Goal: Task Accomplishment & Management: Manage account settings

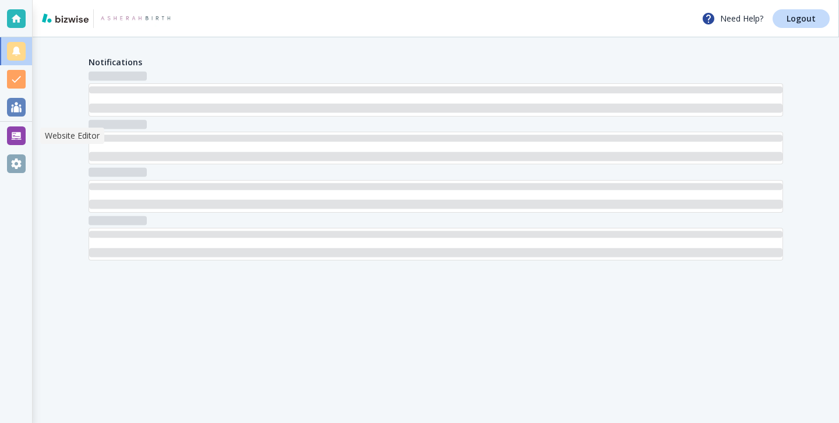
click at [19, 128] on div at bounding box center [16, 135] width 19 height 19
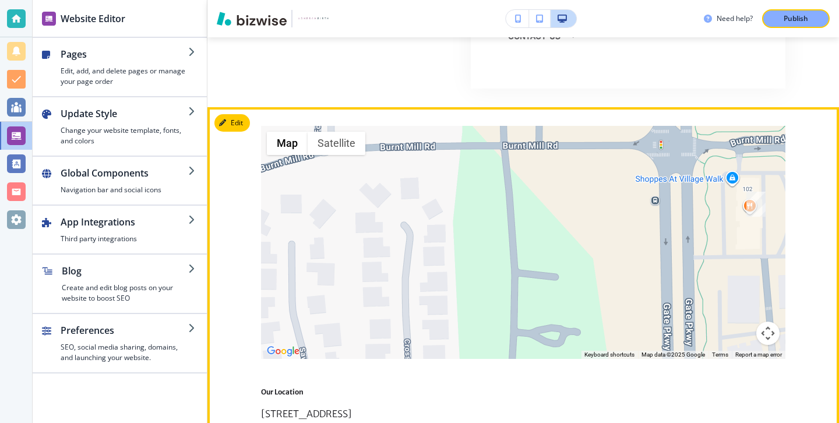
scroll to position [4278, 0]
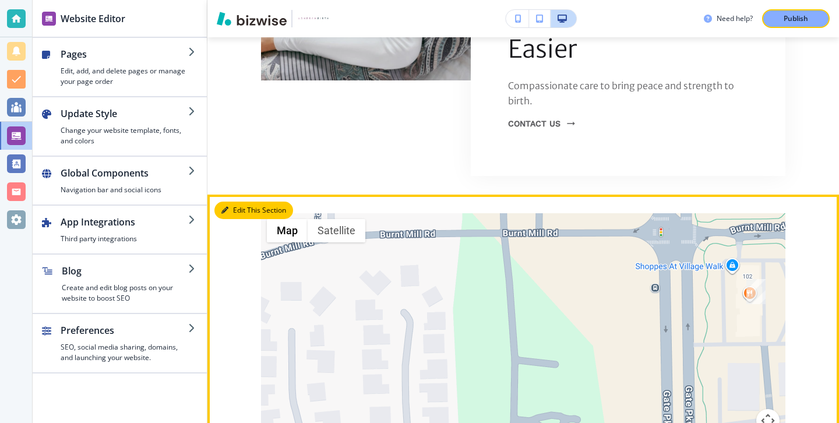
click at [240, 202] on button "Edit This Section" at bounding box center [254, 210] width 79 height 17
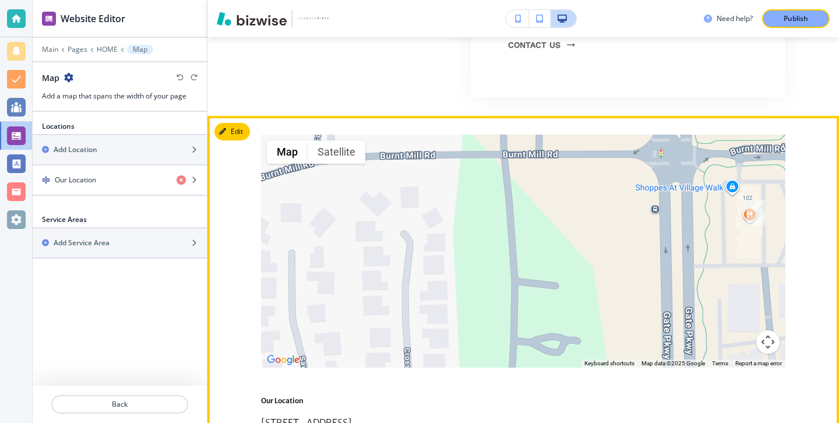
scroll to position [4360, 0]
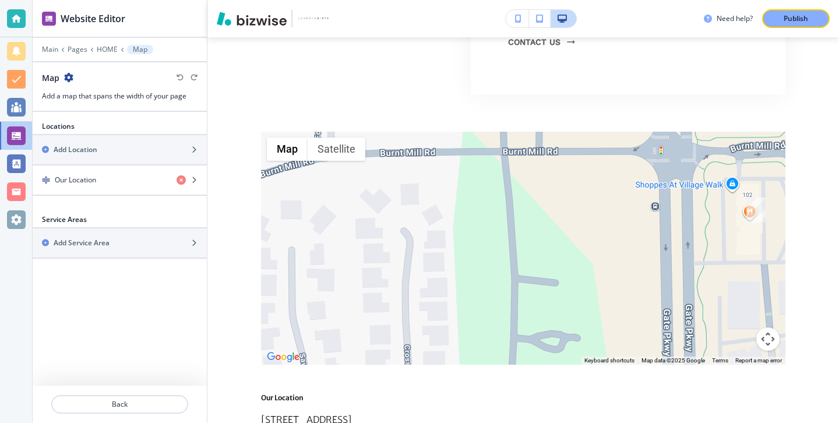
click at [62, 72] on div "Map" at bounding box center [57, 78] width 31 height 12
click at [128, 409] on p "Back" at bounding box center [119, 404] width 135 height 10
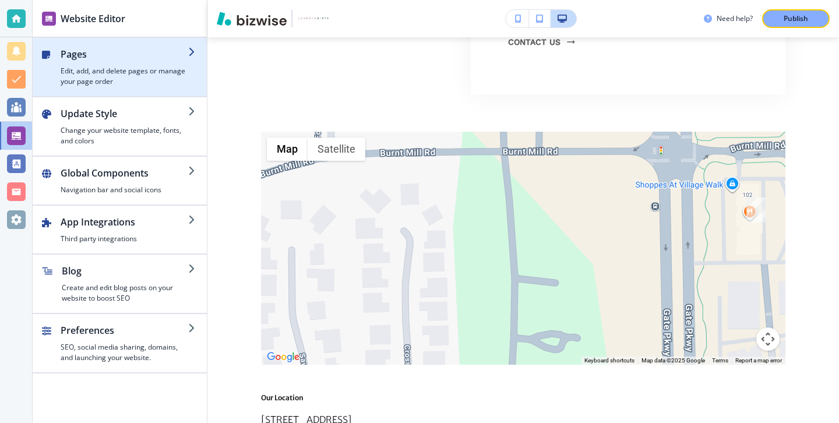
click at [124, 79] on h4 "Edit, add, and delete pages or manage your page order" at bounding box center [125, 76] width 128 height 21
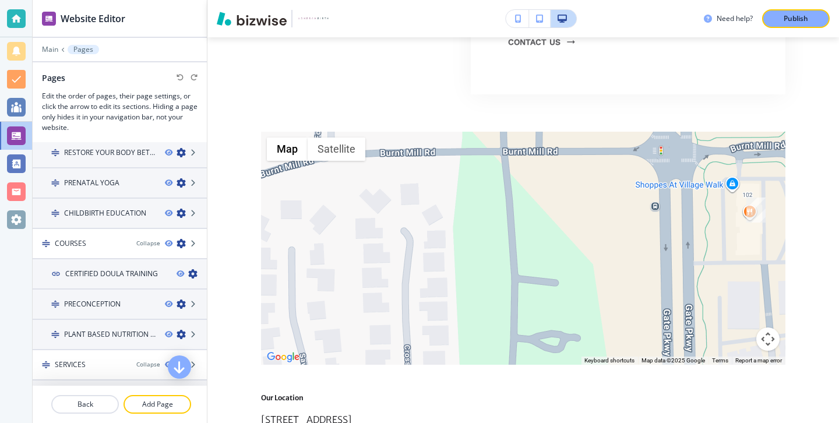
scroll to position [0, 0]
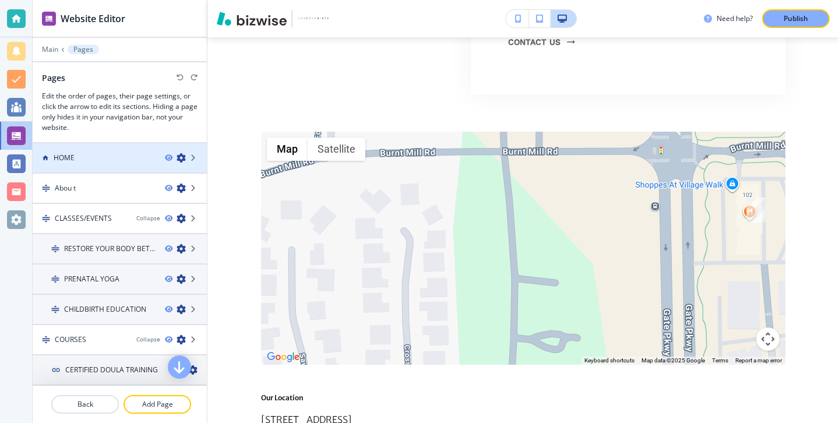
click at [127, 158] on div "HOME" at bounding box center [94, 158] width 123 height 10
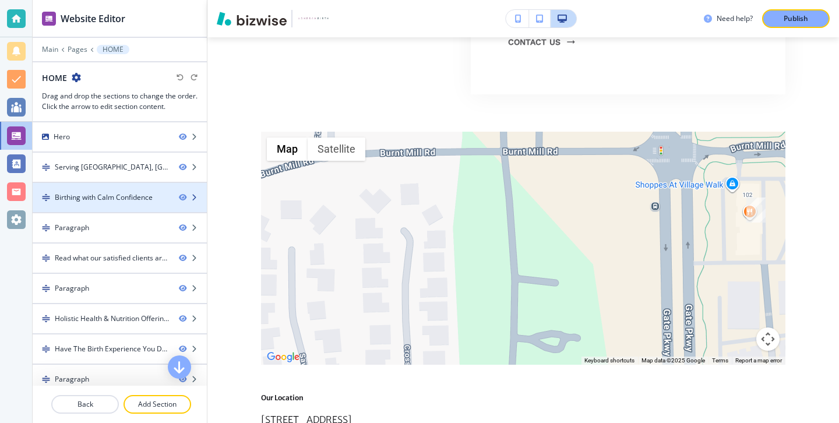
scroll to position [100, 0]
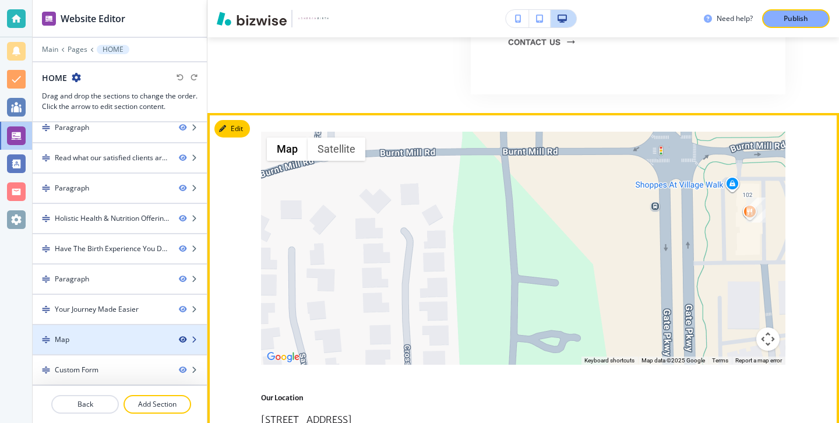
click at [183, 341] on icon "button" at bounding box center [182, 339] width 7 height 7
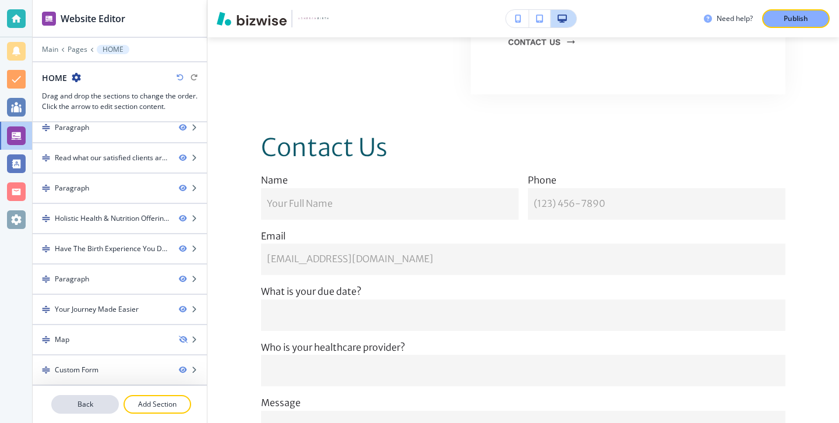
click at [86, 400] on p "Back" at bounding box center [84, 404] width 65 height 10
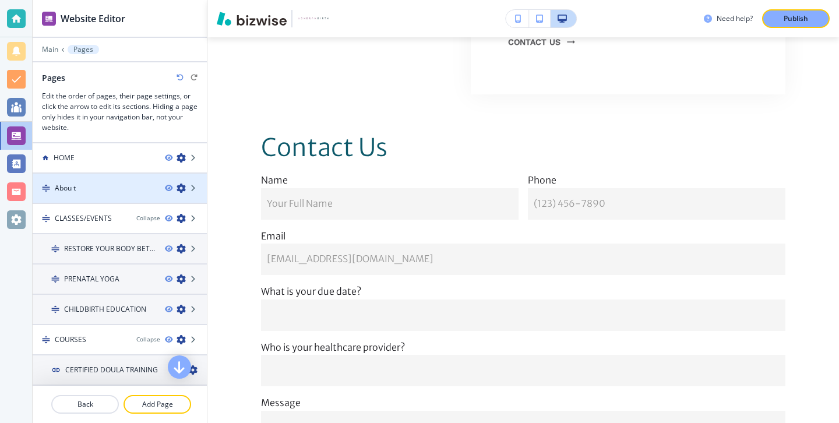
click at [90, 178] on div at bounding box center [120, 178] width 174 height 9
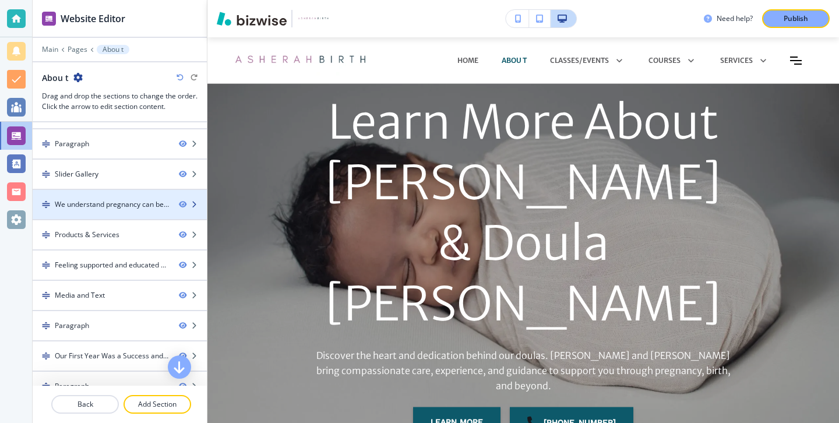
scroll to position [0, 0]
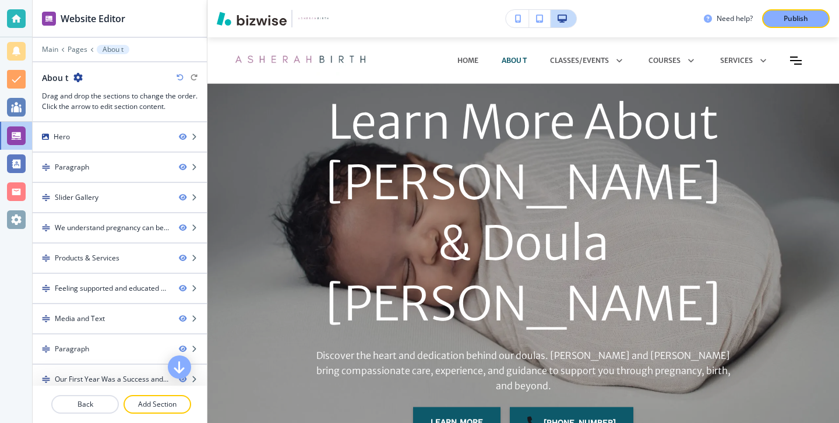
click at [76, 80] on icon "button" at bounding box center [77, 77] width 9 height 9
click at [89, 95] on p "Edit Page Settings" at bounding box center [109, 98] width 59 height 10
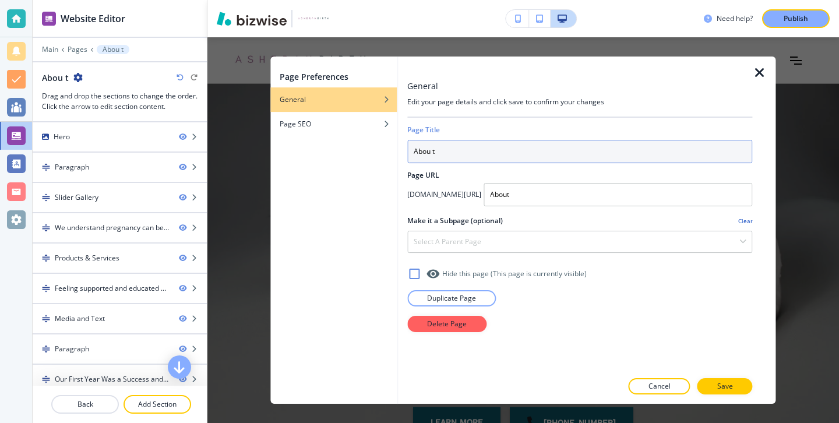
click at [433, 153] on input "Abou t" at bounding box center [579, 151] width 345 height 23
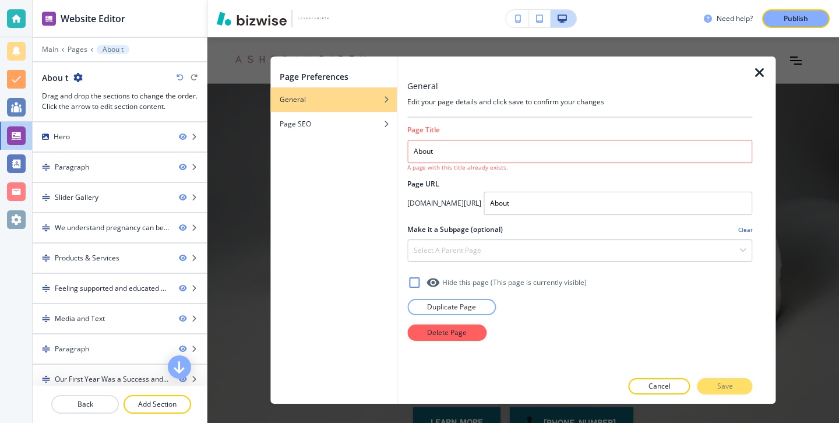
click at [756, 87] on div at bounding box center [764, 230] width 23 height 347
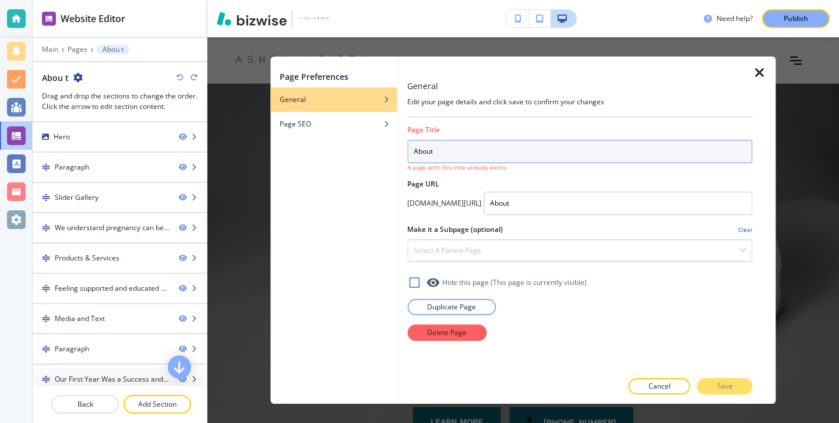
click at [414, 154] on input "About" at bounding box center [579, 151] width 345 height 23
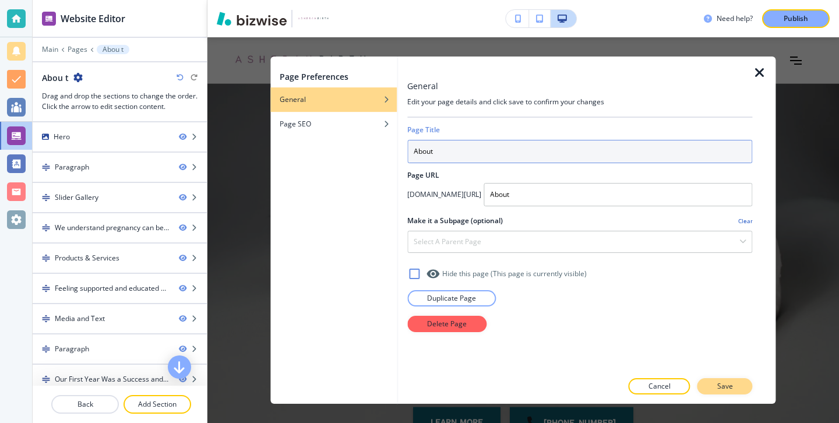
type input "About"
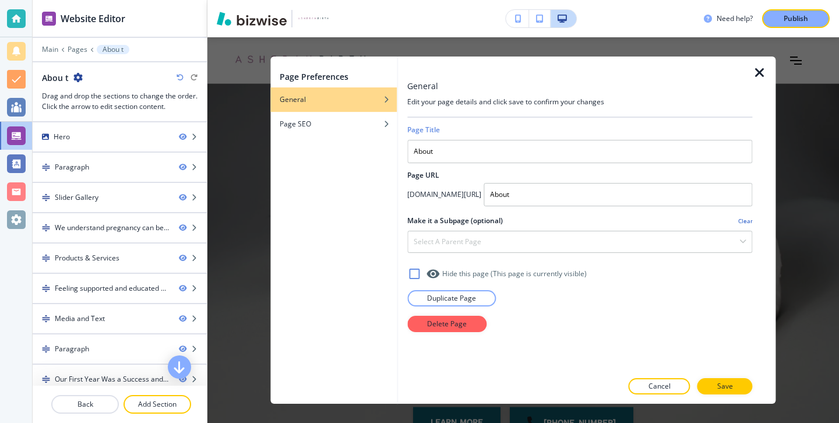
click at [709, 382] on button "Save" at bounding box center [725, 386] width 55 height 16
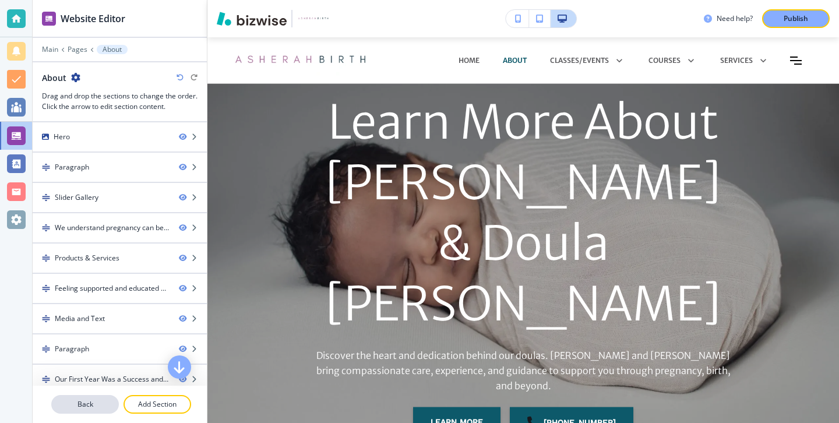
click at [99, 406] on p "Back" at bounding box center [84, 404] width 65 height 10
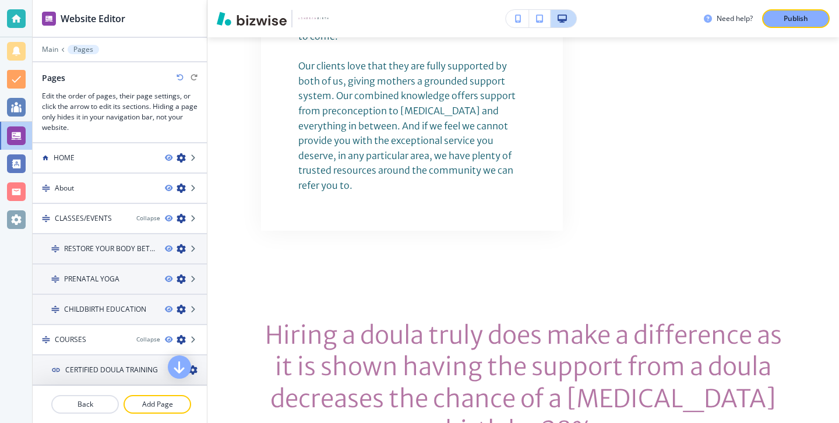
scroll to position [4322, 0]
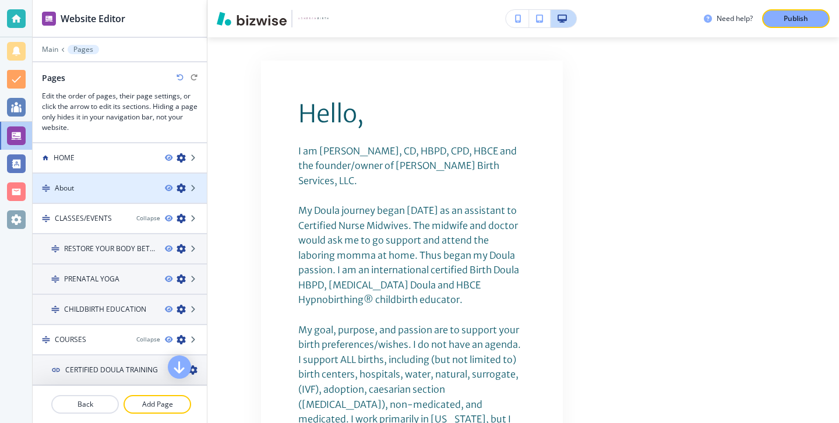
click at [99, 191] on div "About" at bounding box center [94, 188] width 123 height 10
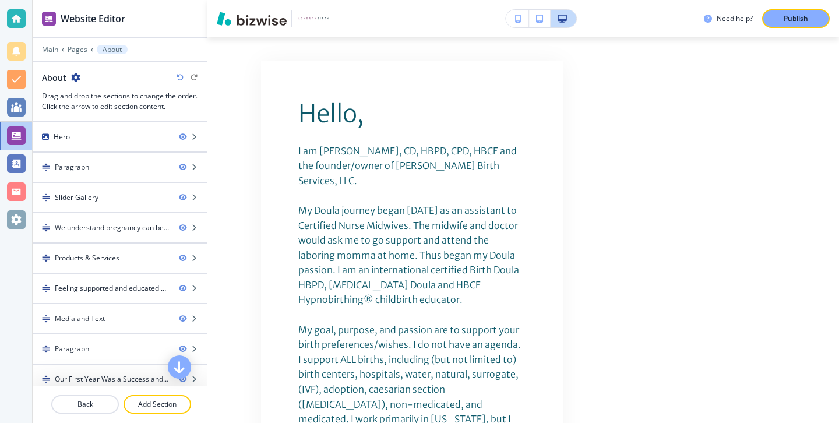
scroll to position [222, 0]
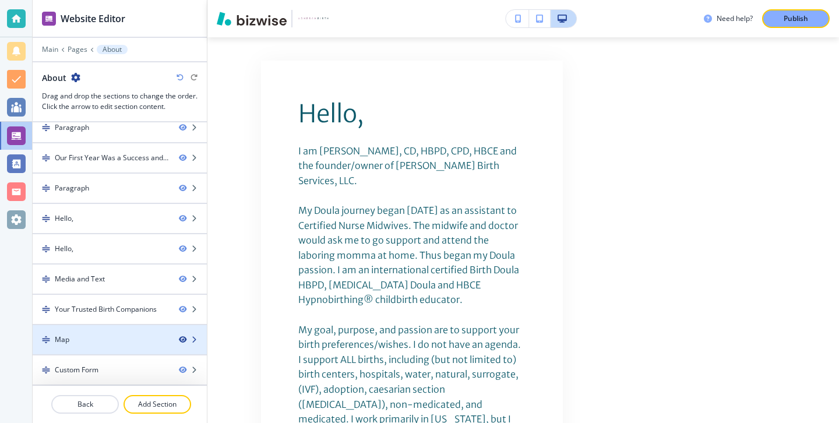
click at [182, 343] on icon "button" at bounding box center [182, 339] width 7 height 7
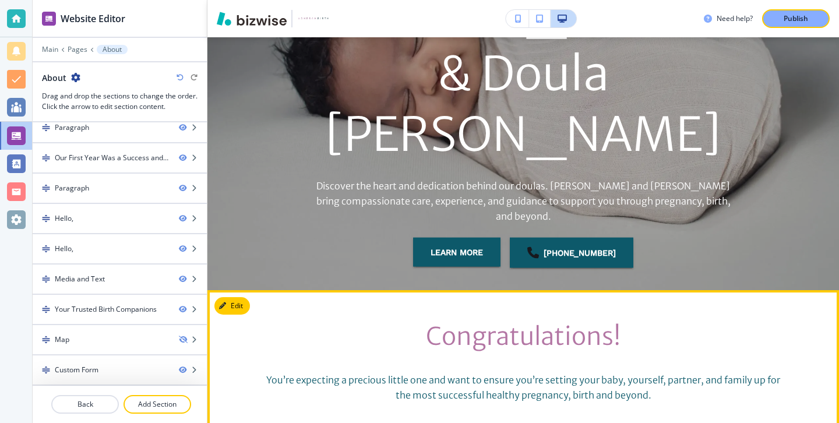
scroll to position [0, 0]
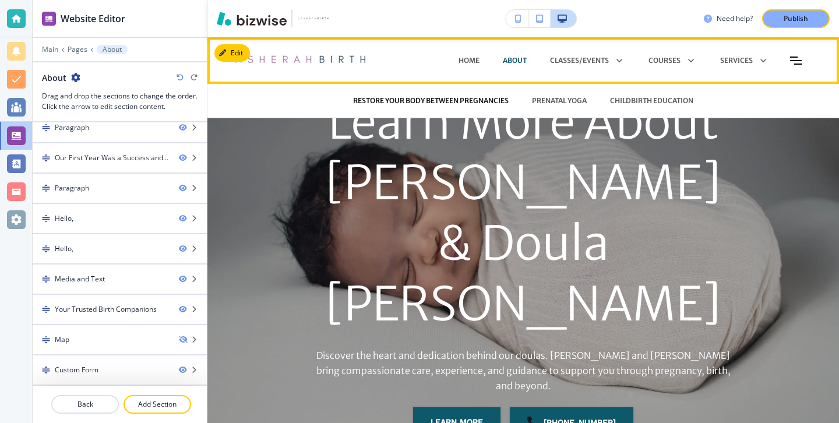
click at [425, 104] on p "RESTORE YOUR BODY BETWEEN PREGNANCIES" at bounding box center [431, 101] width 156 height 10
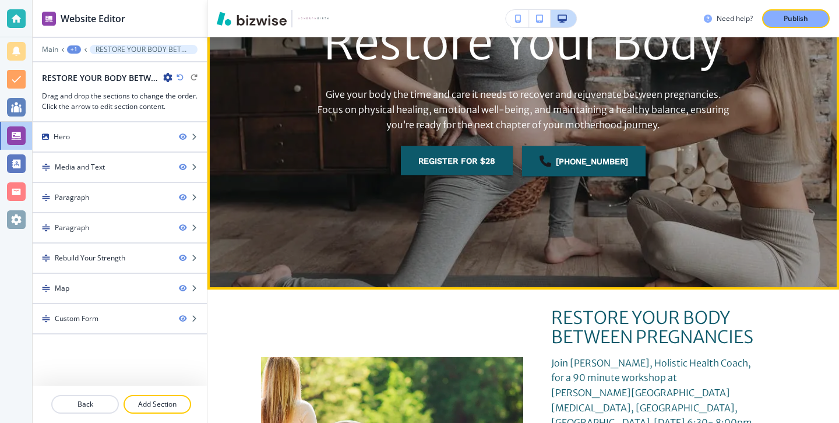
scroll to position [213, 0]
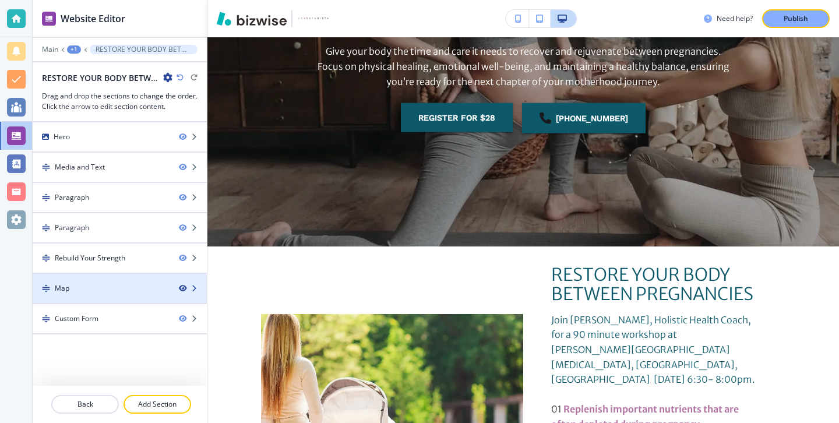
click at [183, 291] on icon "button" at bounding box center [182, 288] width 7 height 7
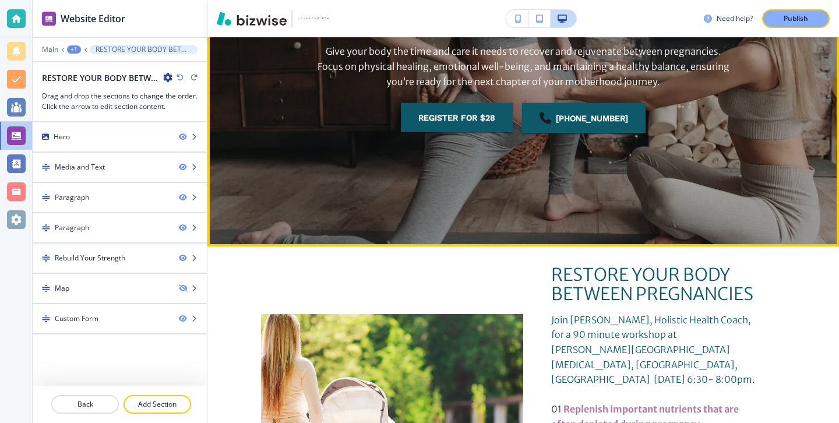
scroll to position [0, 0]
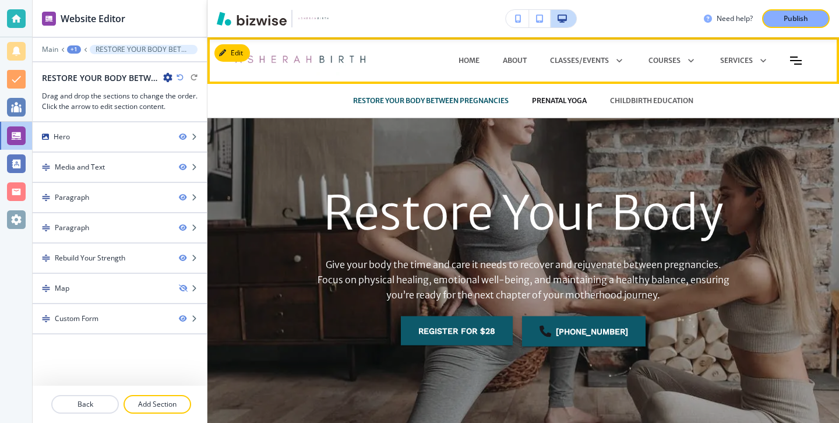
click at [550, 100] on p "PRENATAL YOGA" at bounding box center [559, 101] width 55 height 10
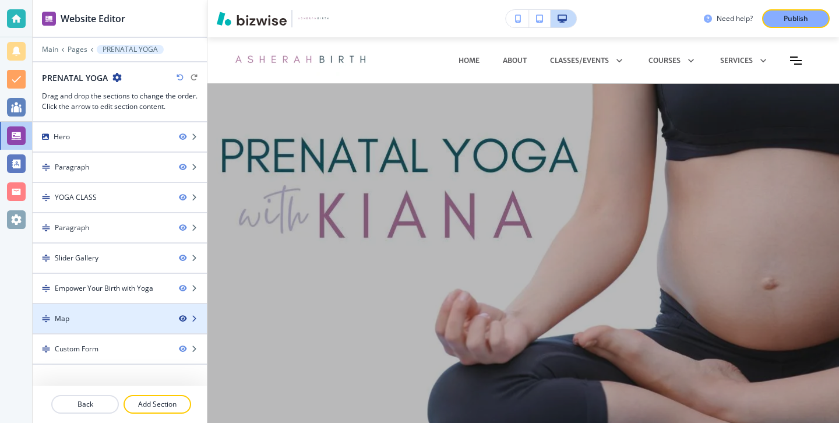
click at [183, 317] on icon "button" at bounding box center [182, 318] width 7 height 7
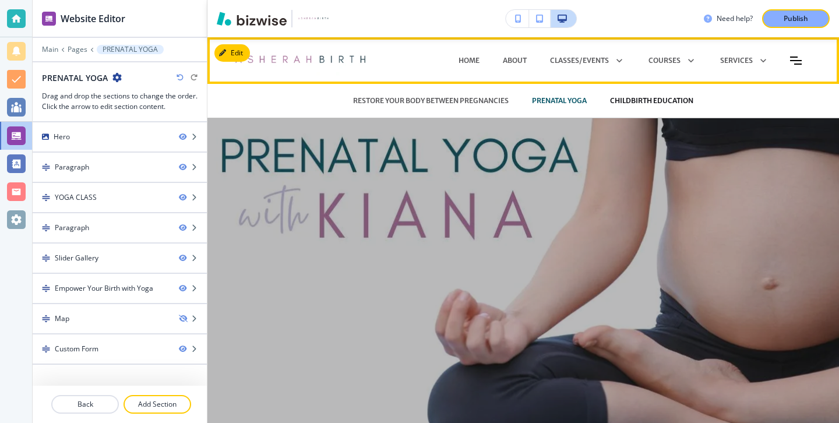
click at [634, 96] on p "CHILDBIRTH EDUCATION" at bounding box center [651, 101] width 83 height 10
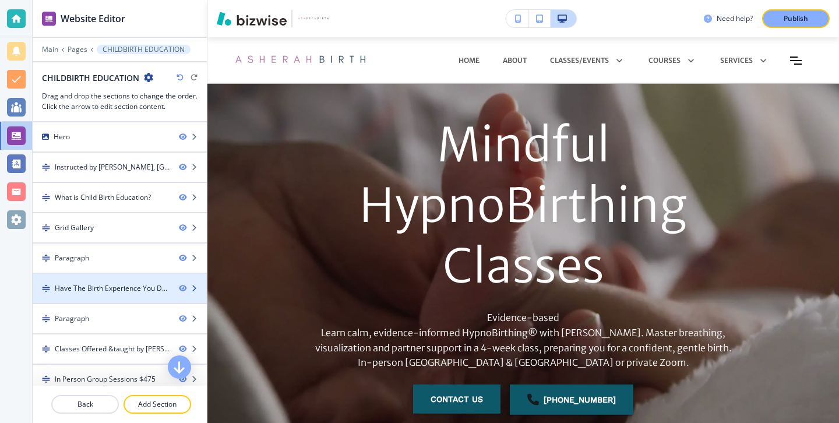
scroll to position [191, 0]
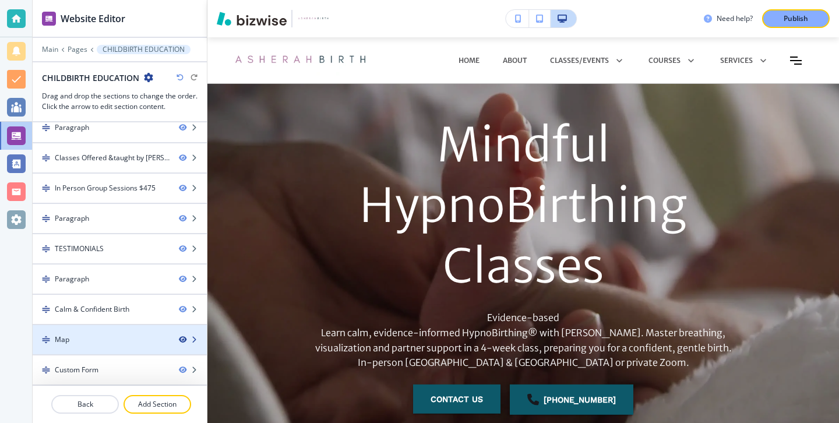
click at [182, 336] on icon "button" at bounding box center [182, 339] width 7 height 7
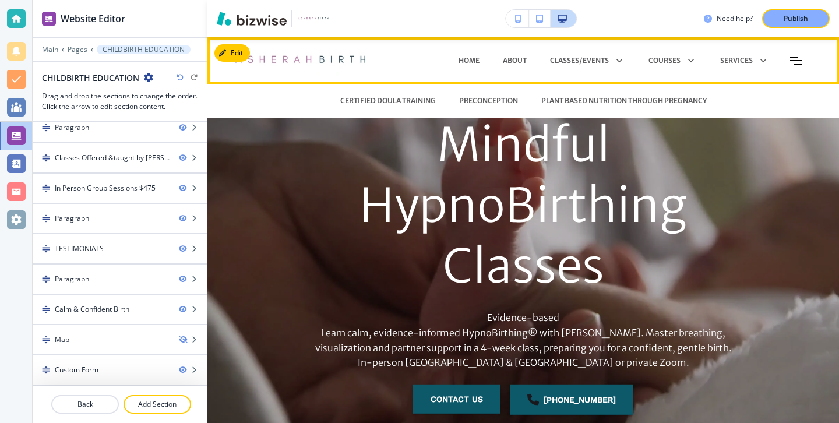
click at [406, 107] on div "CERTIFIED DOULA TRAINING" at bounding box center [388, 100] width 119 height 35
click at [406, 103] on p "CERTIFIED DOULA TRAINING" at bounding box center [388, 101] width 96 height 10
click at [426, 99] on p "CERTIFIED DOULA TRAINING" at bounding box center [388, 101] width 96 height 10
click at [515, 100] on p "PRECONCEPTION" at bounding box center [488, 101] width 59 height 10
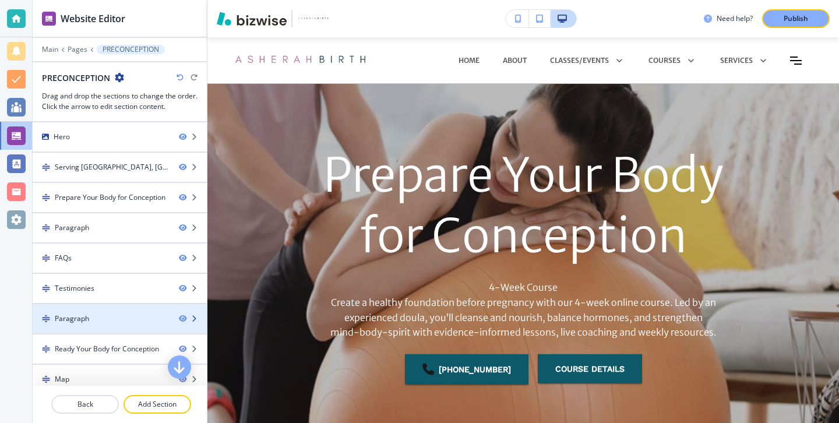
scroll to position [40, 0]
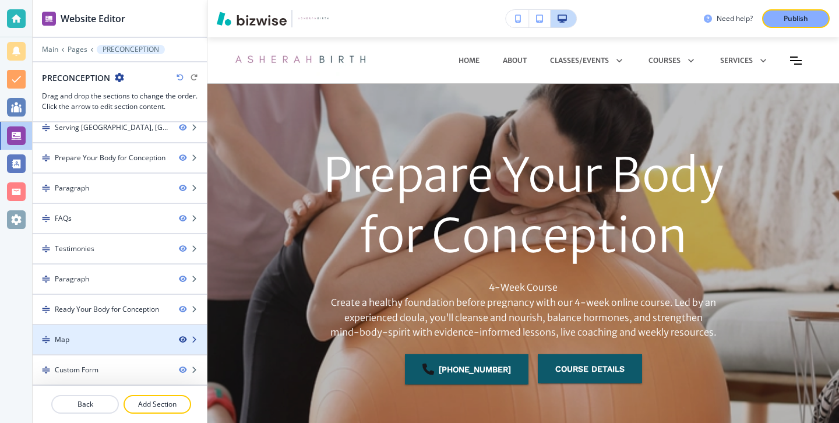
click at [183, 339] on icon "button" at bounding box center [182, 339] width 7 height 7
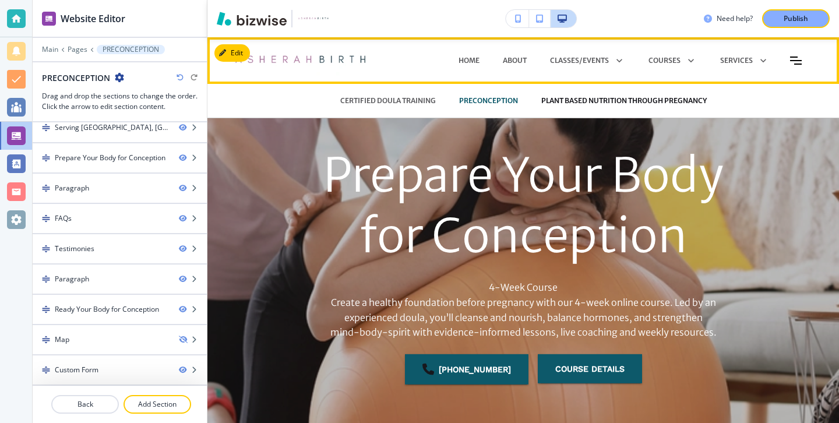
click at [676, 98] on p "PLANT BASED NUTRITION THROUGH PREGNANCY" at bounding box center [625, 101] width 166 height 10
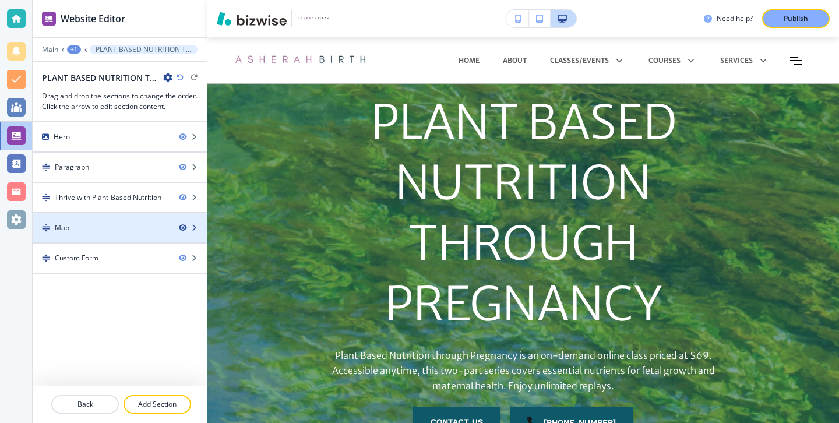
click at [181, 229] on icon "button" at bounding box center [182, 227] width 7 height 7
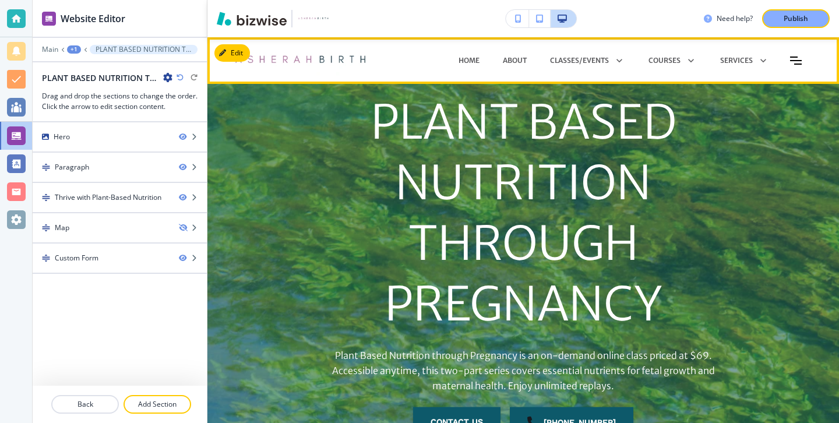
click at [792, 57] on icon "Toggle hamburger navigation menu" at bounding box center [796, 60] width 12 height 7
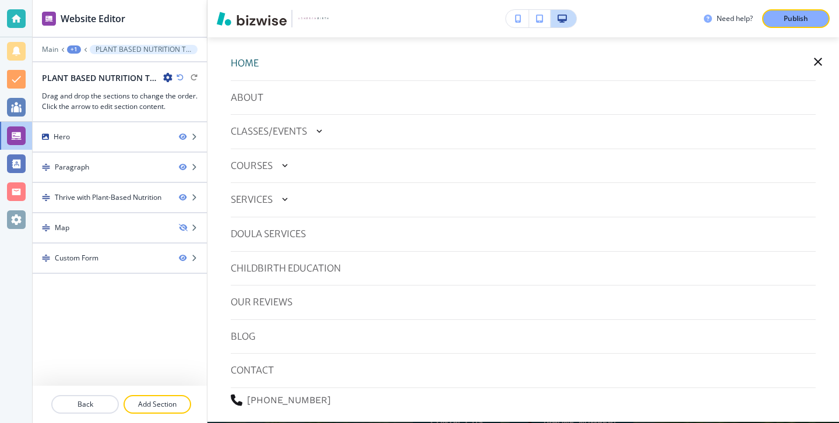
click at [251, 61] on p "HOME" at bounding box center [245, 63] width 28 height 15
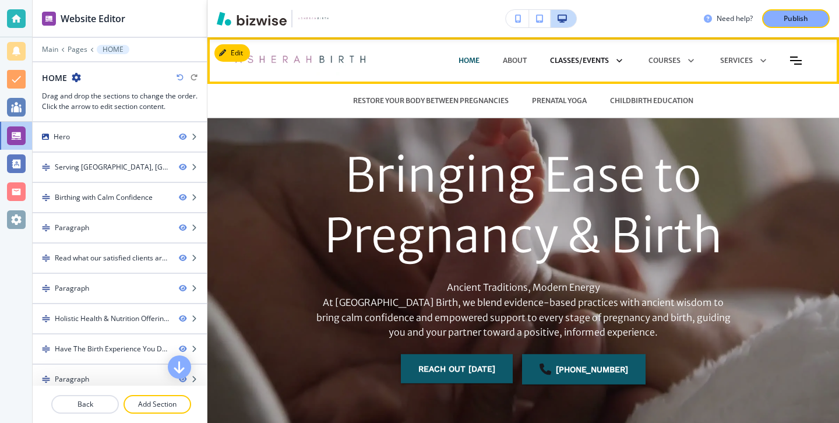
click at [567, 62] on p "CLASSES/EVENTS" at bounding box center [579, 60] width 59 height 10
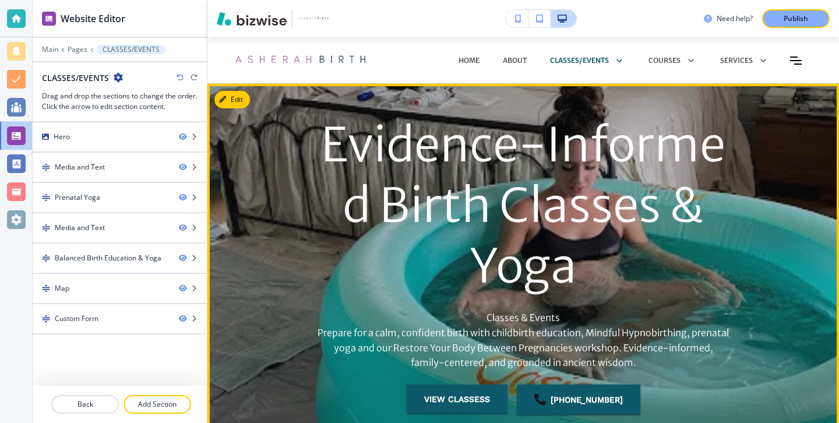
click at [251, 110] on div "Evidence‑Informed Birth Classes & Yoga Classes & Events Prepare for a calm, con…" at bounding box center [524, 272] width 632 height 339
click at [245, 102] on button "Edit" at bounding box center [233, 99] width 36 height 17
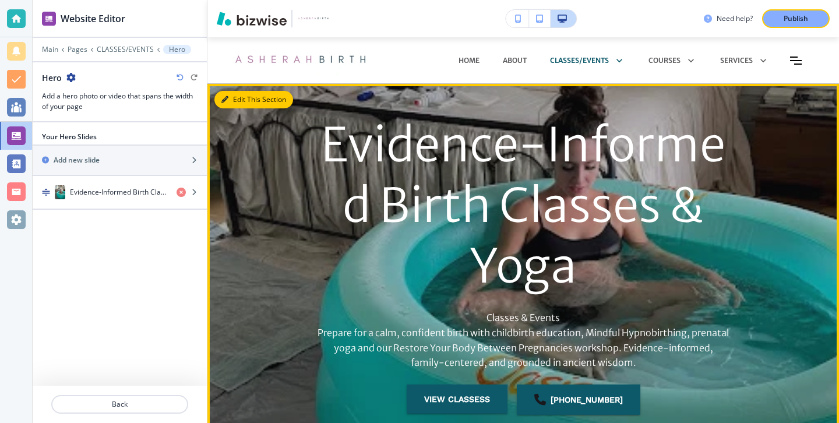
scroll to position [47, 0]
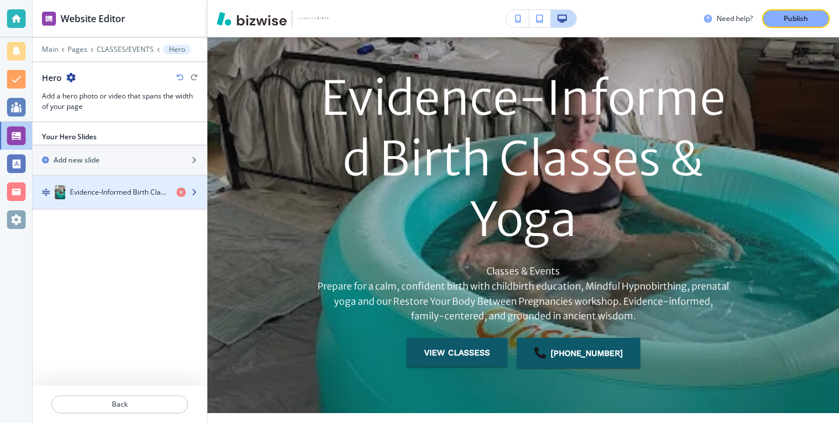
click at [96, 183] on div "button" at bounding box center [120, 180] width 174 height 9
click at [96, 188] on h4 "Evidence‑Informed Birth Classes & Yoga" at bounding box center [118, 192] width 97 height 10
click at [97, 191] on h4 "Evidence‑Informed Birth Classes & Yoga" at bounding box center [118, 192] width 97 height 10
click at [99, 198] on div "Evidence‑Informed Birth Classes & Yoga" at bounding box center [100, 192] width 135 height 14
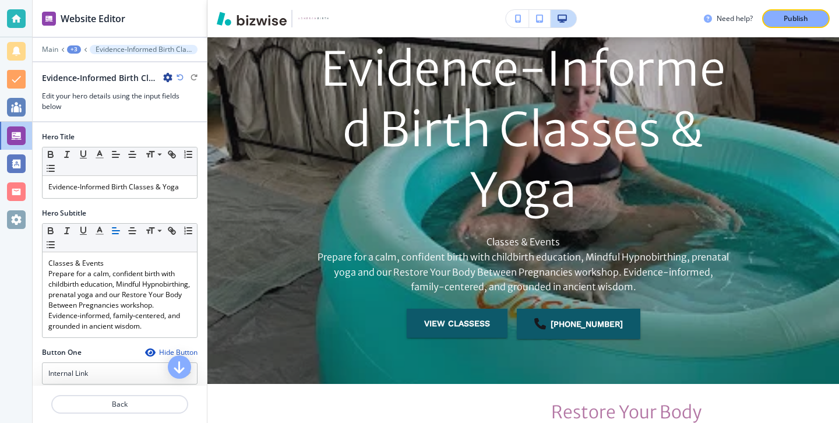
scroll to position [78, 0]
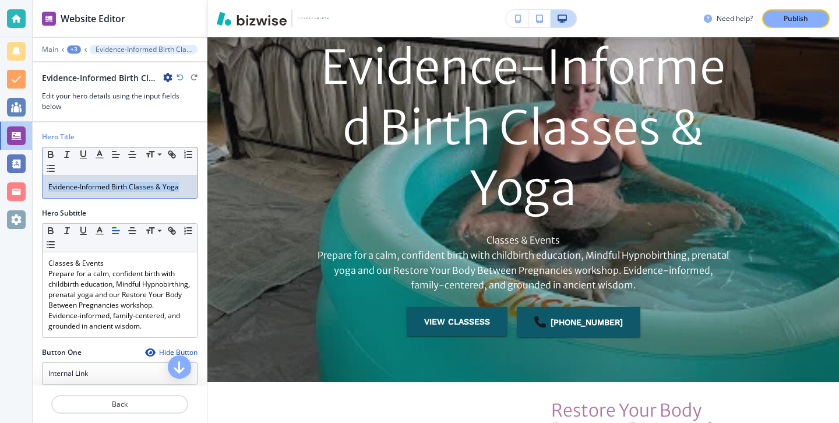
drag, startPoint x: 183, startPoint y: 185, endPoint x: 40, endPoint y: 185, distance: 143.4
click at [40, 185] on div "Hero Title Small Normal Large Huge Evidence‑Informed Birth Classes & Yoga" at bounding box center [120, 170] width 174 height 76
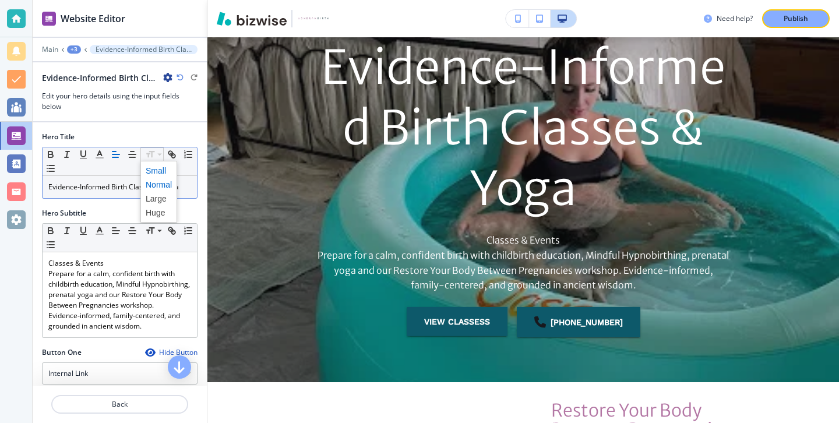
click at [154, 173] on span at bounding box center [159, 171] width 26 height 14
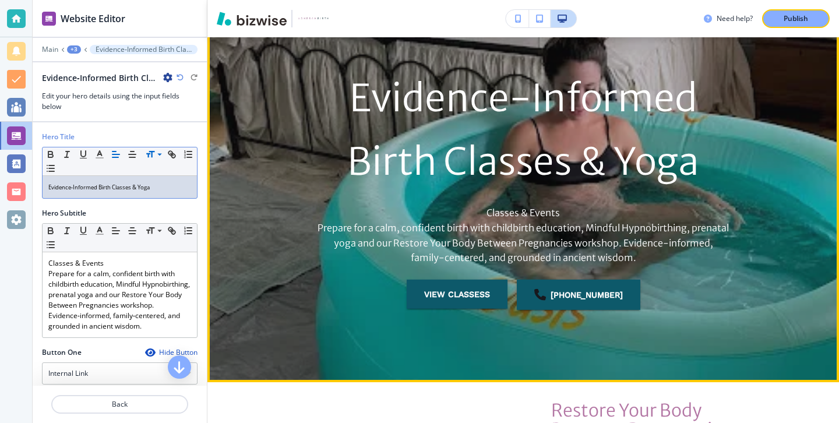
scroll to position [0, 0]
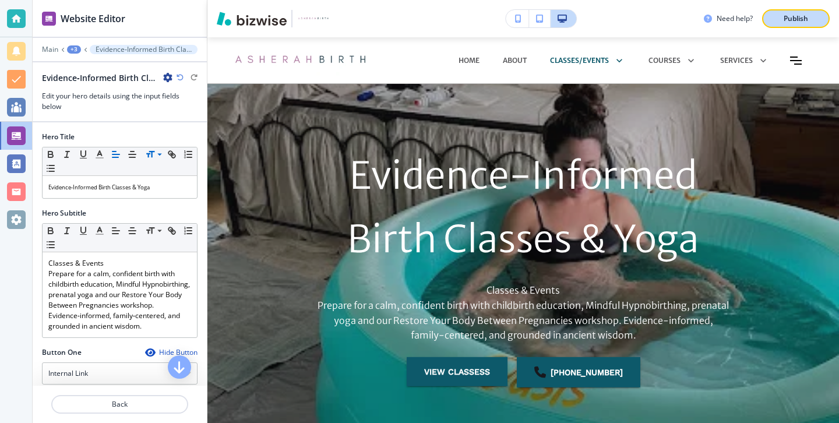
click at [791, 19] on p "Publish" at bounding box center [796, 18] width 24 height 10
click at [12, 21] on div at bounding box center [16, 18] width 19 height 19
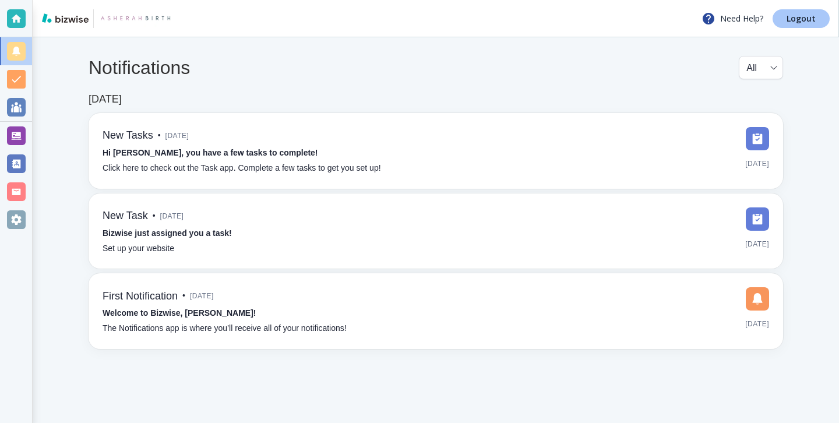
click at [792, 18] on p "Logout" at bounding box center [801, 19] width 29 height 8
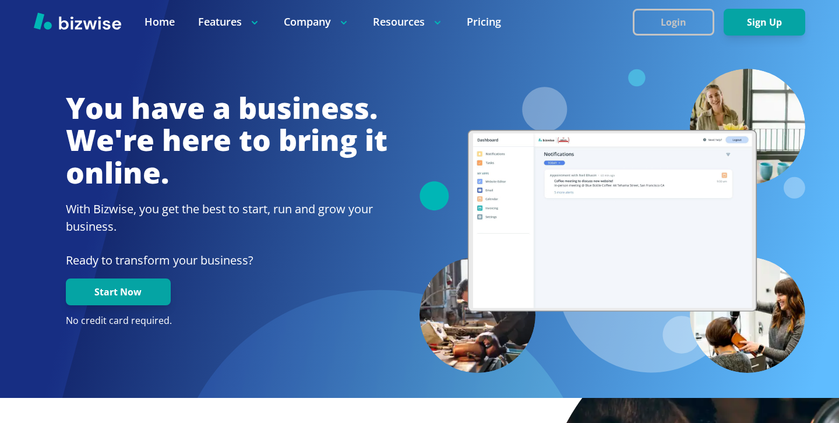
click at [659, 13] on button "Login" at bounding box center [674, 22] width 82 height 27
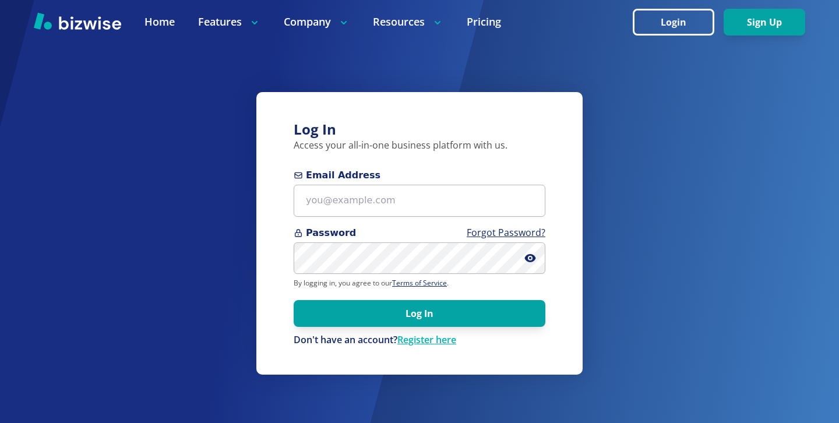
click at [466, 277] on form "Email Address Password Forgot Password? By logging in, you agree to our Terms o…" at bounding box center [420, 257] width 252 height 178
click at [516, 179] on span "Email Address" at bounding box center [420, 175] width 252 height 14
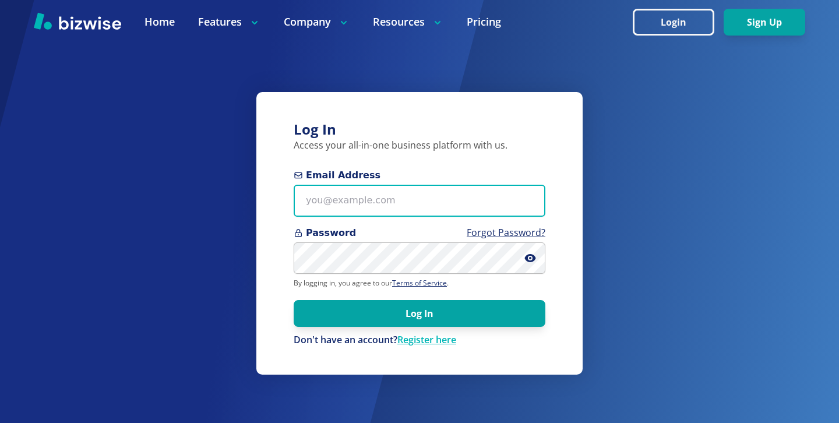
click at [516, 185] on input "Email Address" at bounding box center [420, 201] width 252 height 32
paste input "jim@macys-hypnosis.com"
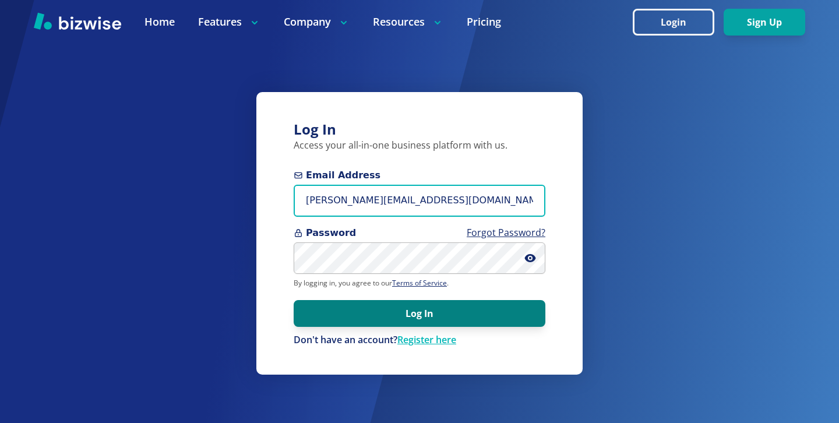
type input "jim@macys-hypnosis.com"
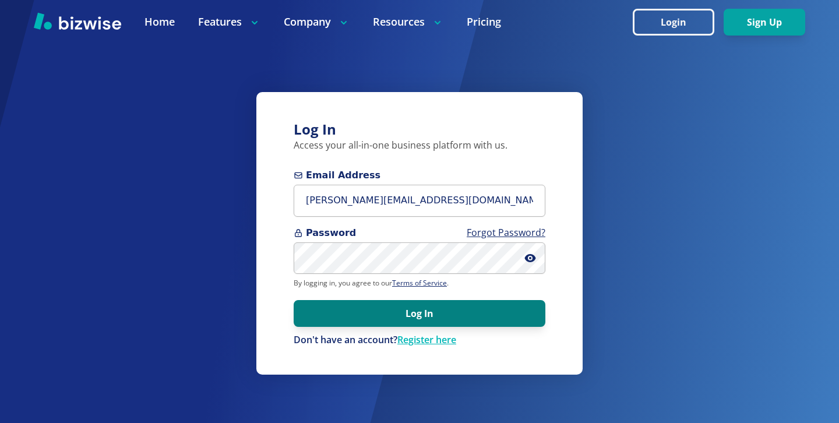
click at [488, 315] on button "Log In" at bounding box center [420, 313] width 252 height 27
